Goal: Obtain resource: Download file/media

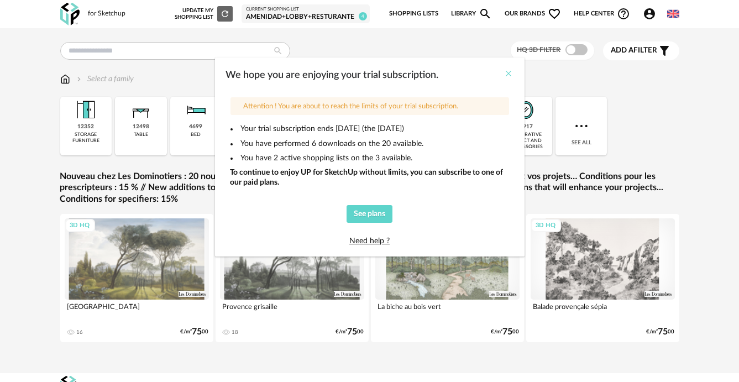
click at [508, 77] on icon "Close" at bounding box center [509, 73] width 9 height 9
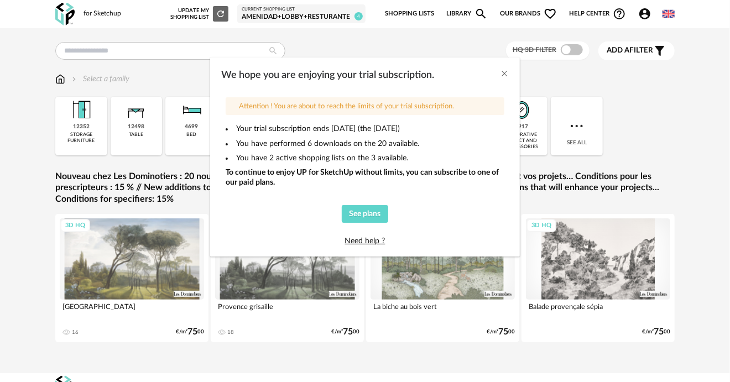
click at [578, 50] on span at bounding box center [572, 49] width 22 height 11
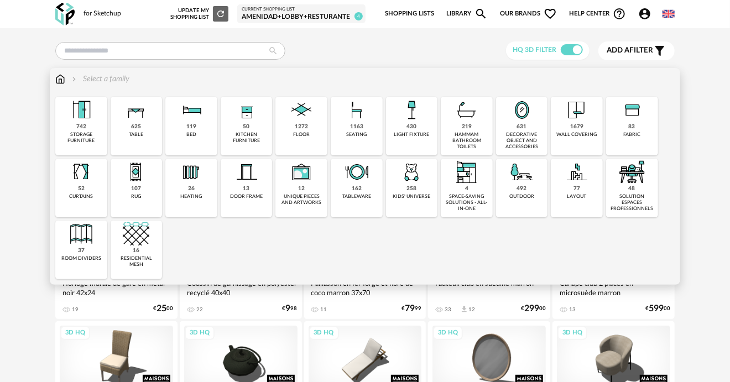
click at [314, 118] on img at bounding box center [301, 110] width 27 height 27
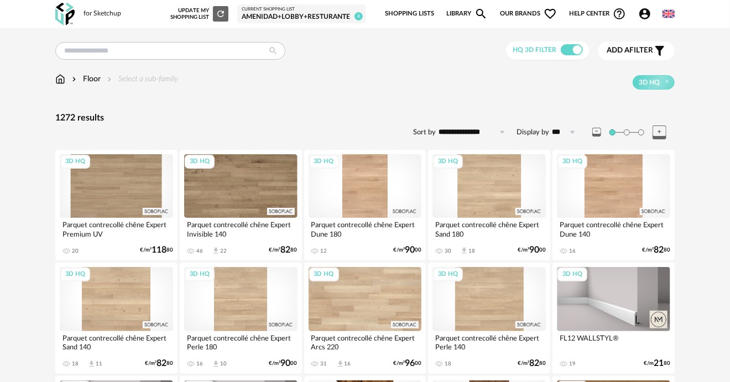
click at [58, 82] on img at bounding box center [60, 79] width 10 height 11
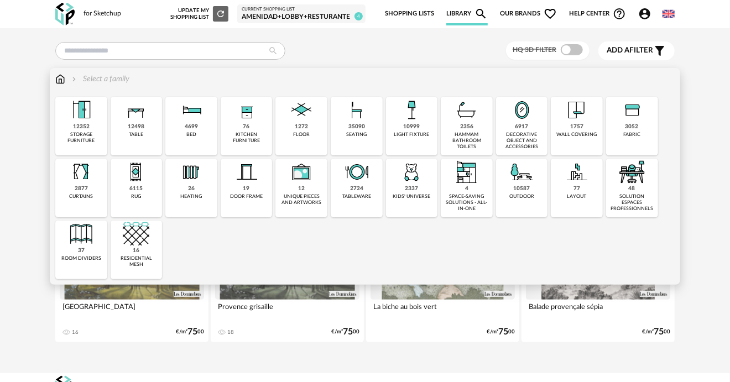
click at [307, 182] on img at bounding box center [301, 172] width 27 height 27
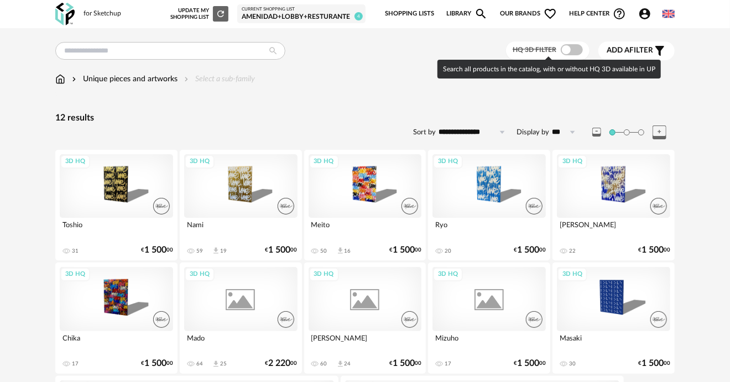
click at [567, 49] on span at bounding box center [572, 49] width 22 height 11
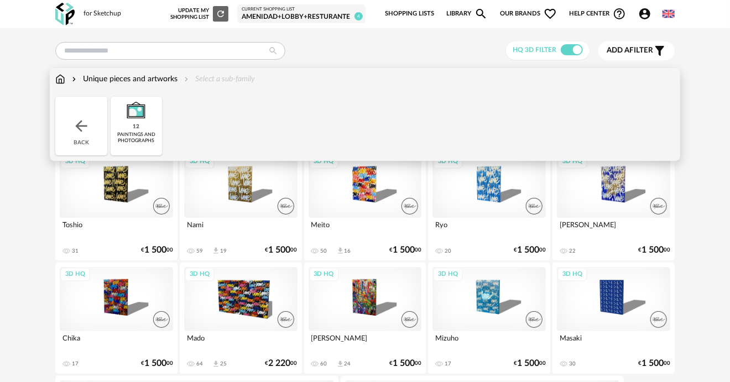
click at [60, 82] on img at bounding box center [60, 79] width 10 height 11
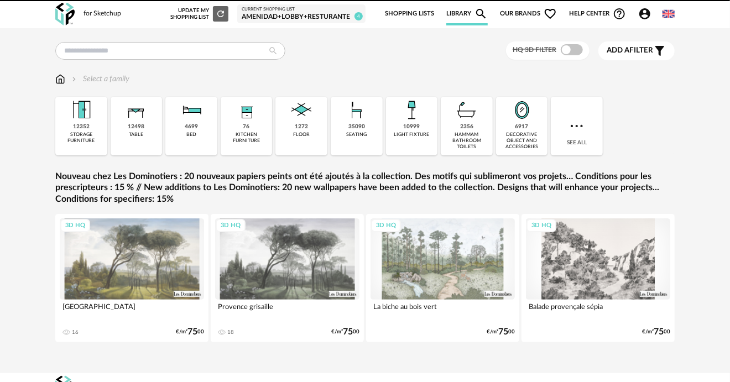
click at [427, 135] on div "light fixture" at bounding box center [411, 135] width 35 height 6
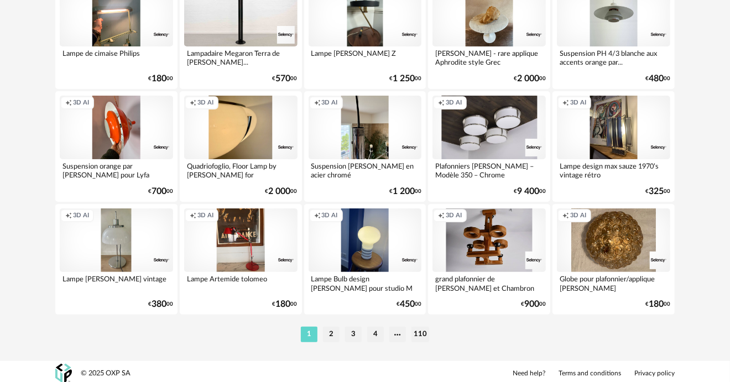
scroll to position [2094, 0]
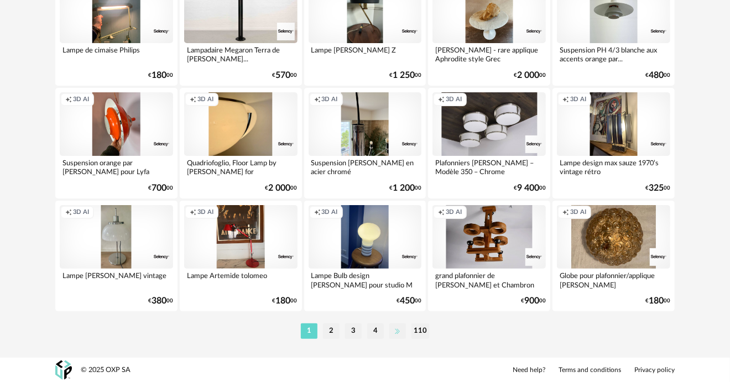
click at [398, 330] on li at bounding box center [397, 330] width 17 height 15
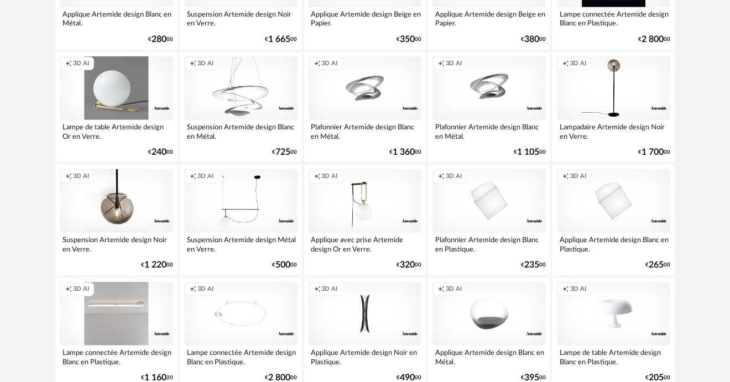
scroll to position [442, 0]
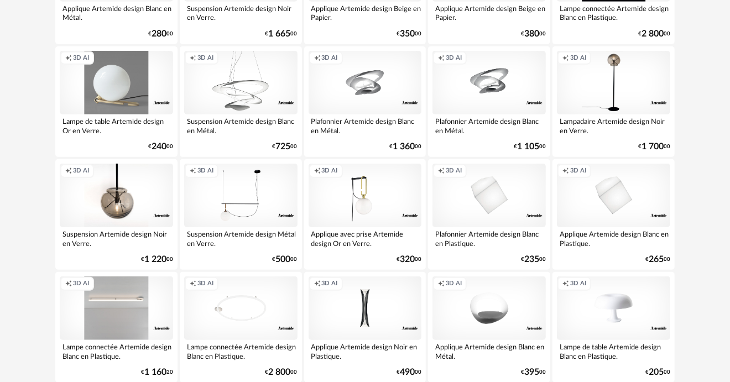
click at [144, 210] on div "Creation icon 3D AI" at bounding box center [116, 196] width 113 height 64
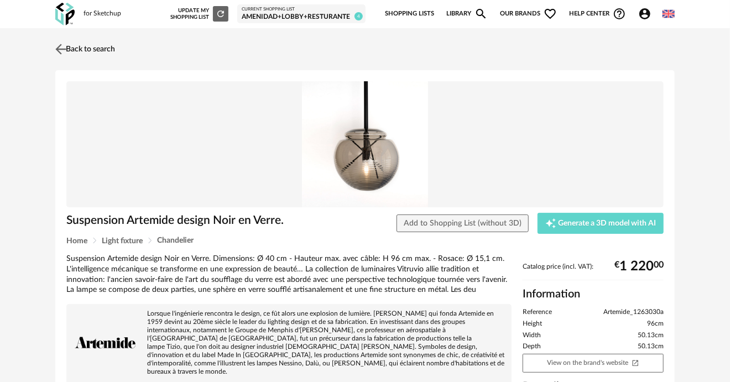
click at [60, 50] on img at bounding box center [61, 49] width 16 height 16
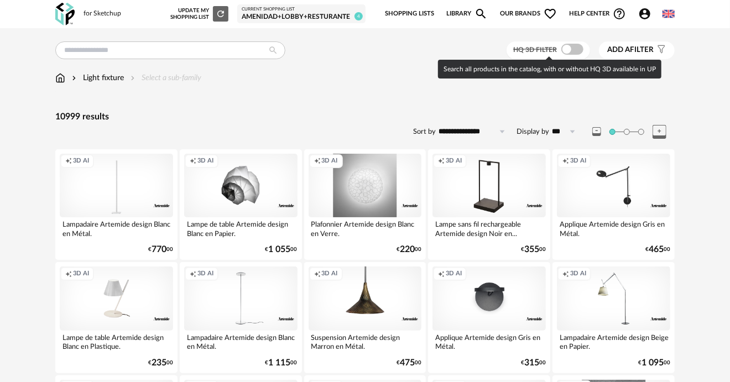
click at [567, 44] on span at bounding box center [572, 49] width 22 height 11
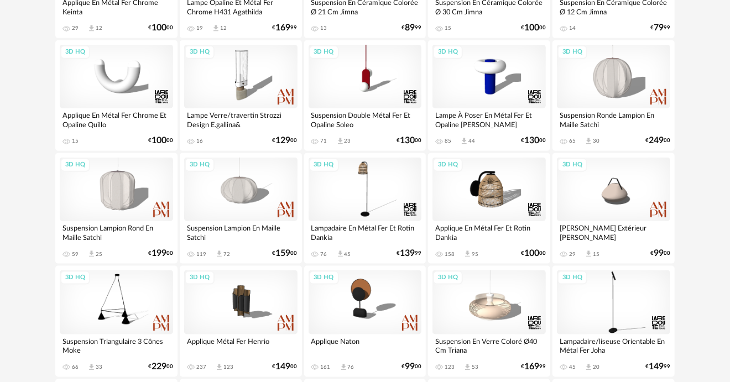
scroll to position [608, 0]
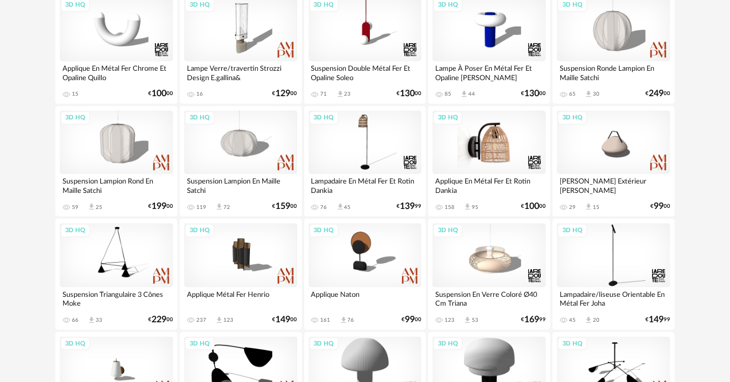
click at [491, 154] on div "3D HQ" at bounding box center [488, 143] width 113 height 64
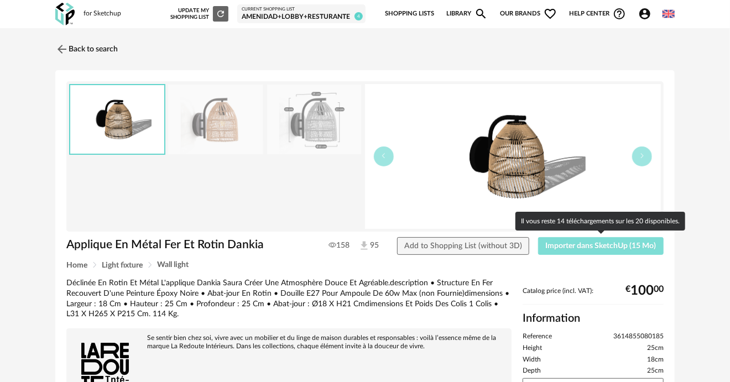
click at [598, 245] on span "Importer dans SketchUp (15 Mo)" at bounding box center [601, 246] width 111 height 8
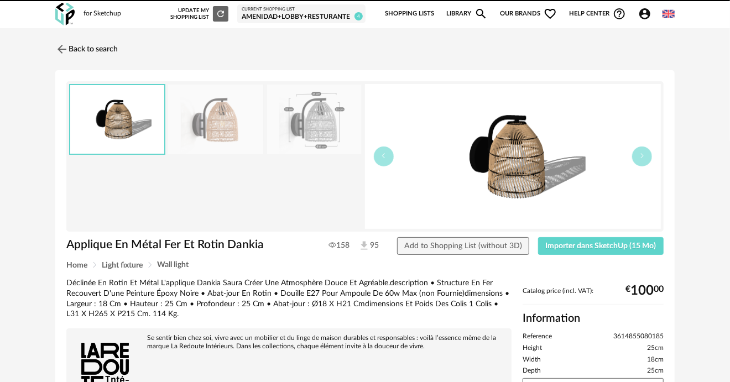
drag, startPoint x: 418, startPoint y: 215, endPoint x: 411, endPoint y: 213, distance: 6.8
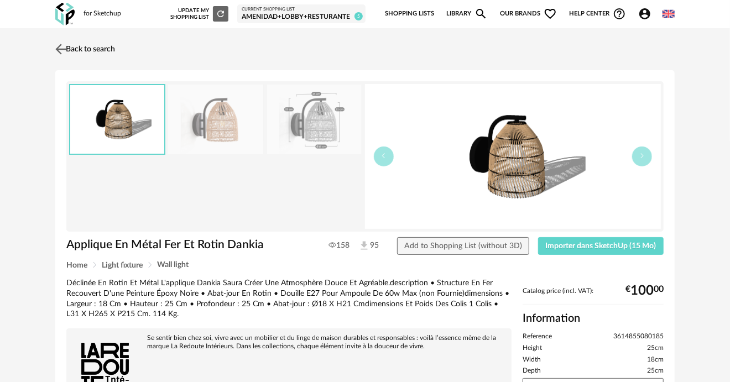
click at [64, 46] on img at bounding box center [61, 49] width 16 height 16
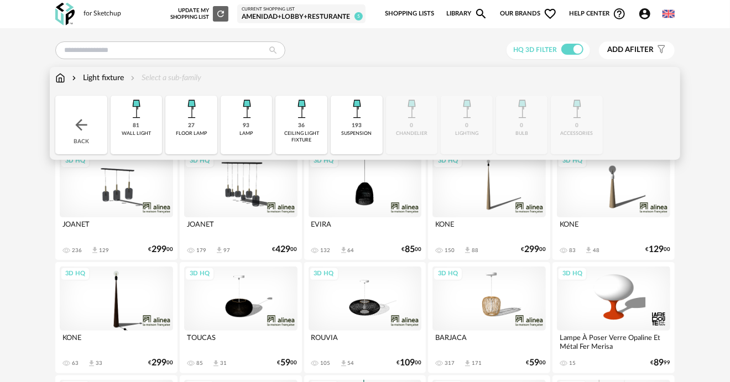
click at [64, 80] on img at bounding box center [60, 77] width 10 height 11
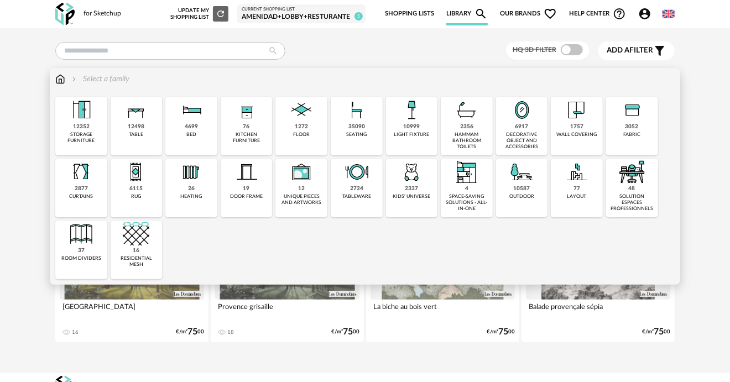
click at [523, 122] on img at bounding box center [522, 110] width 27 height 27
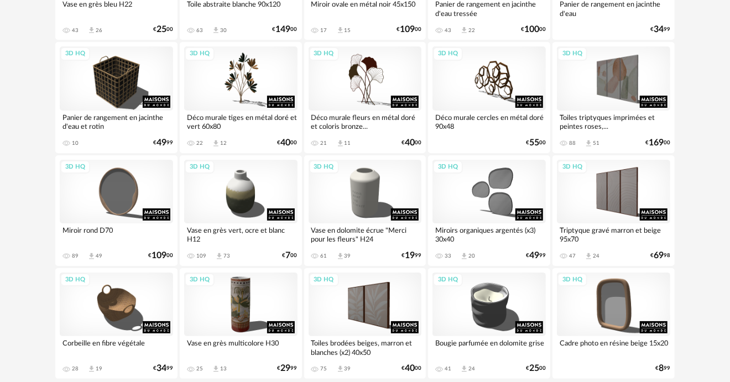
scroll to position [2094, 0]
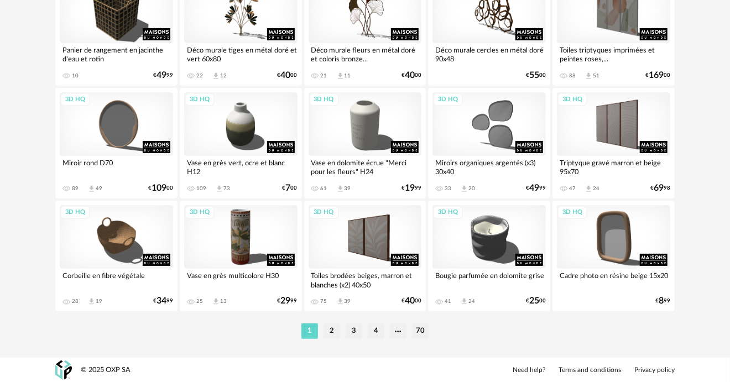
click at [419, 333] on li "70" at bounding box center [420, 330] width 17 height 15
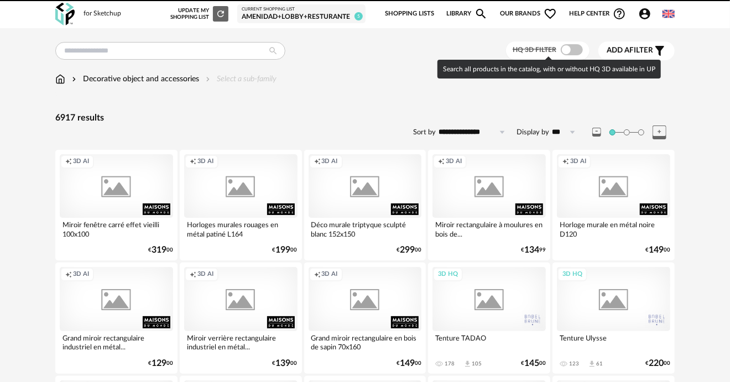
click at [566, 51] on span at bounding box center [572, 49] width 22 height 11
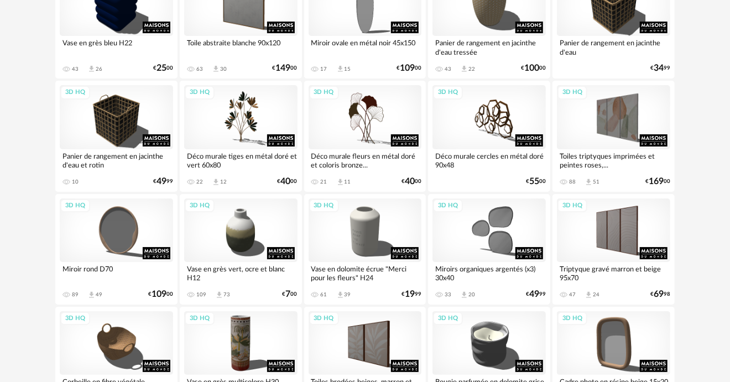
scroll to position [1990, 0]
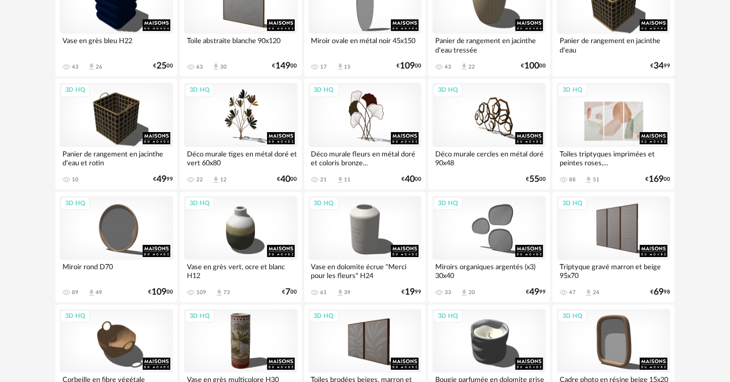
click at [629, 106] on div "3D HQ" at bounding box center [613, 115] width 113 height 64
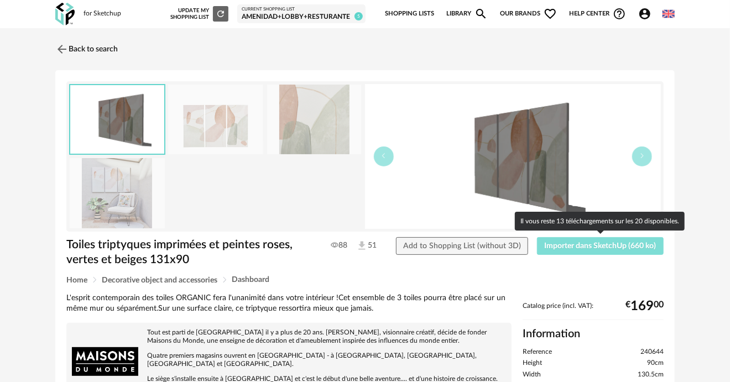
click at [629, 246] on span "Importer dans SketchUp (660 ko)" at bounding box center [601, 246] width 112 height 8
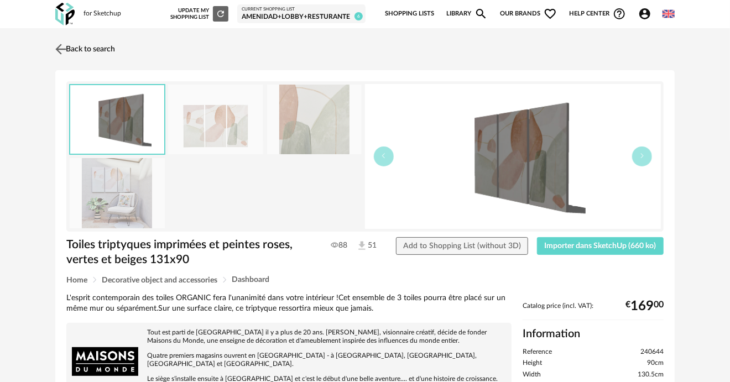
click at [64, 50] on img at bounding box center [61, 49] width 16 height 16
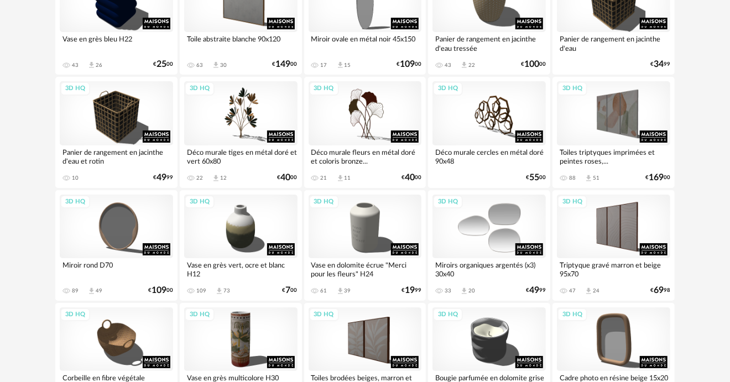
scroll to position [2094, 0]
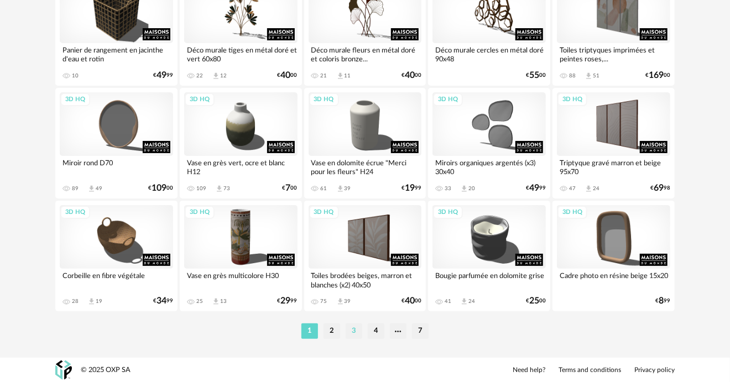
click at [349, 333] on li "3" at bounding box center [354, 330] width 17 height 15
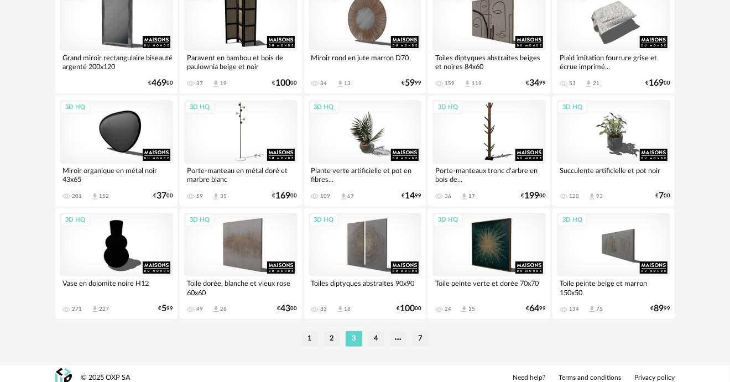
scroll to position [2094, 0]
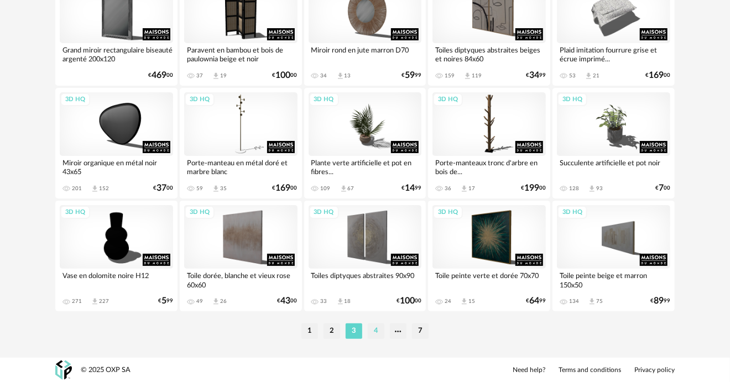
click at [375, 328] on li "4" at bounding box center [376, 330] width 17 height 15
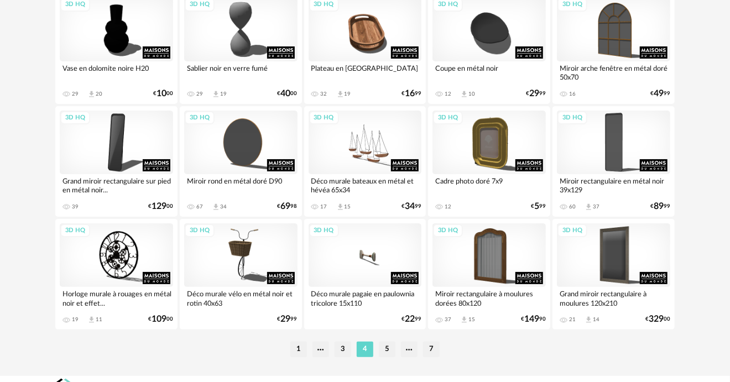
scroll to position [2094, 0]
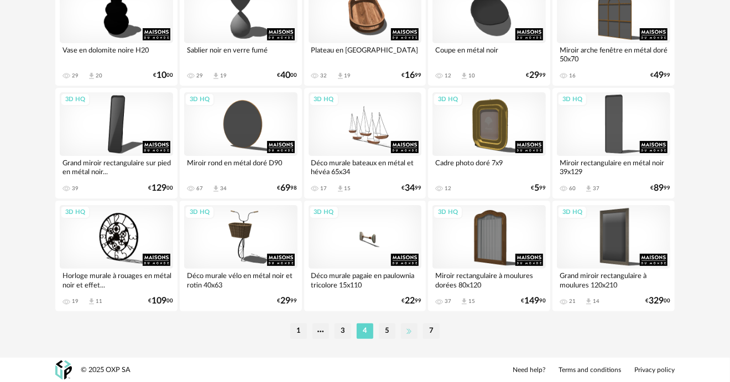
click at [403, 328] on li at bounding box center [409, 330] width 17 height 15
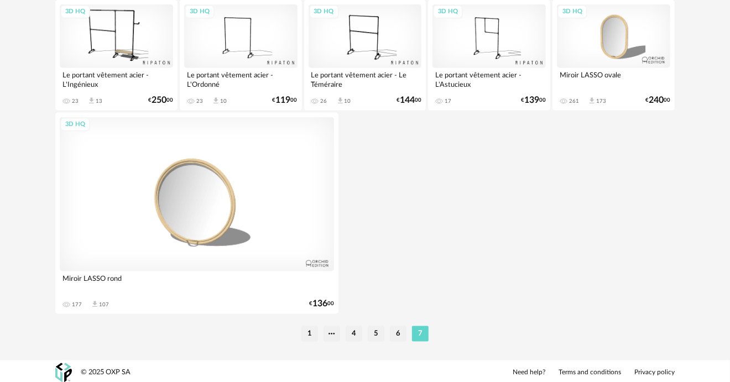
scroll to position [717, 0]
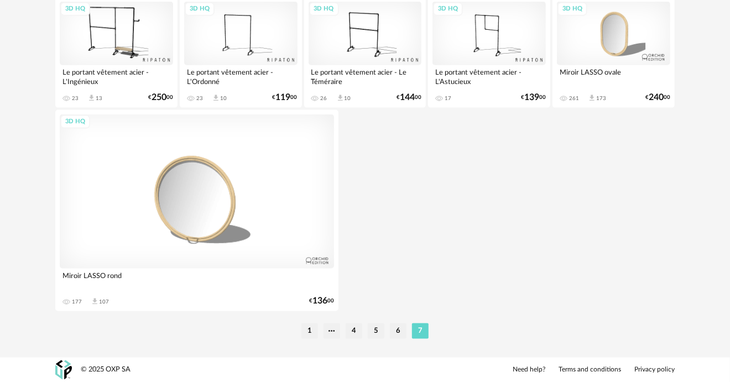
click at [372, 333] on li "5" at bounding box center [376, 330] width 17 height 15
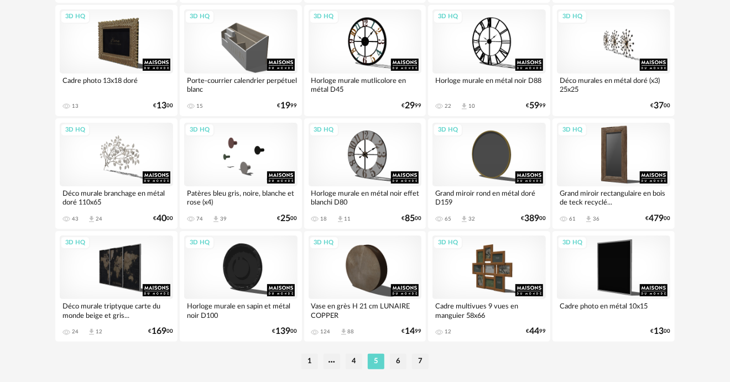
scroll to position [2094, 0]
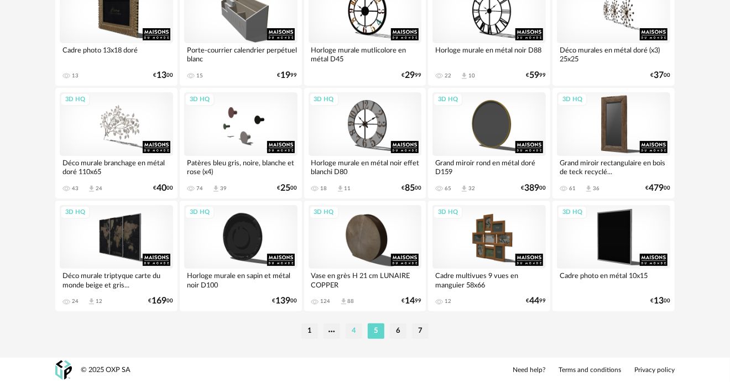
click at [355, 330] on li "4" at bounding box center [354, 330] width 17 height 15
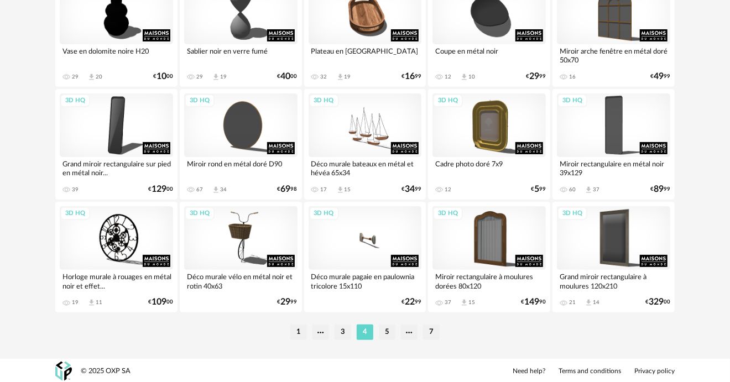
scroll to position [2094, 0]
